Goal: Information Seeking & Learning: Learn about a topic

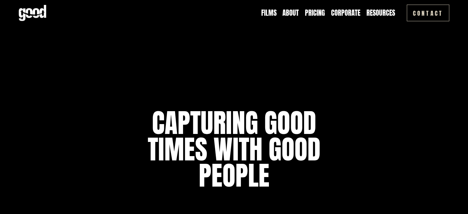
click at [316, 11] on link "Pricing" at bounding box center [315, 13] width 20 height 10
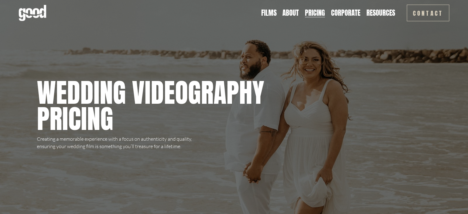
click at [267, 13] on link "Films" at bounding box center [268, 13] width 15 height 10
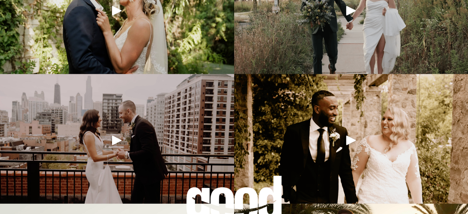
scroll to position [554, 0]
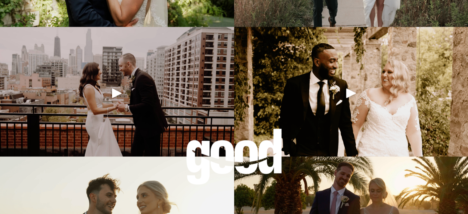
click at [351, 100] on div "Play" at bounding box center [351, 93] width 15 height 15
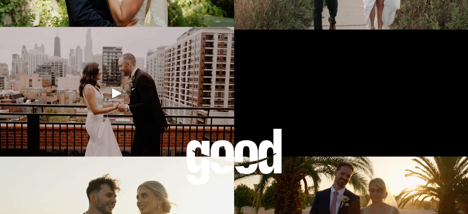
scroll to position [677, 0]
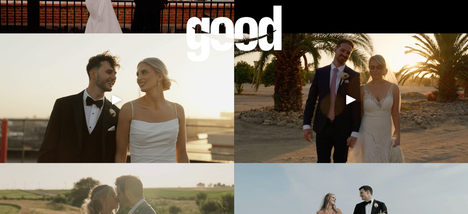
click at [359, 101] on div at bounding box center [351, 99] width 234 height 132
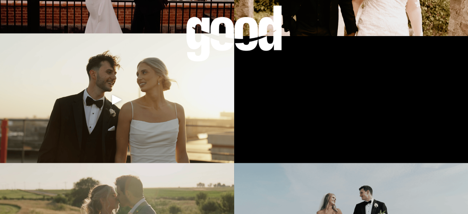
click at [113, 97] on div "Play" at bounding box center [117, 99] width 15 height 15
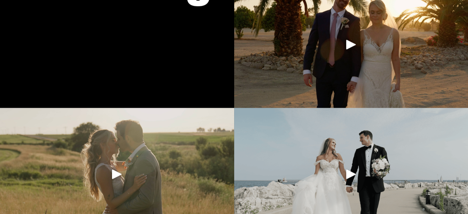
scroll to position [801, 0]
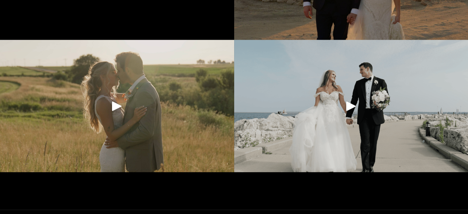
click at [125, 103] on div at bounding box center [117, 106] width 234 height 132
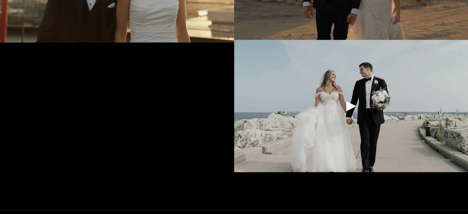
click at [350, 108] on div "Play" at bounding box center [351, 106] width 15 height 15
